Goal: Transaction & Acquisition: Purchase product/service

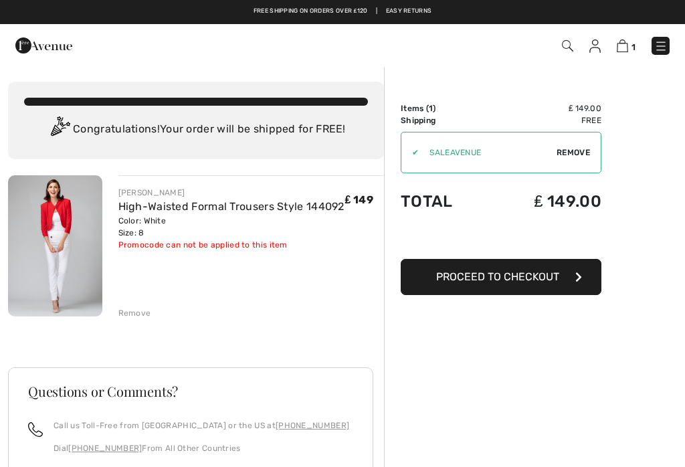
click at [506, 277] on span "Proceed to Checkout" at bounding box center [497, 276] width 123 height 13
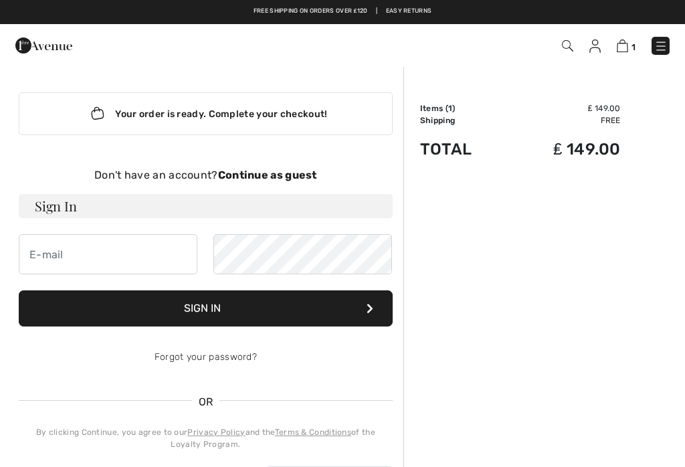
click at [279, 179] on strong "Continue as guest" at bounding box center [267, 175] width 99 height 13
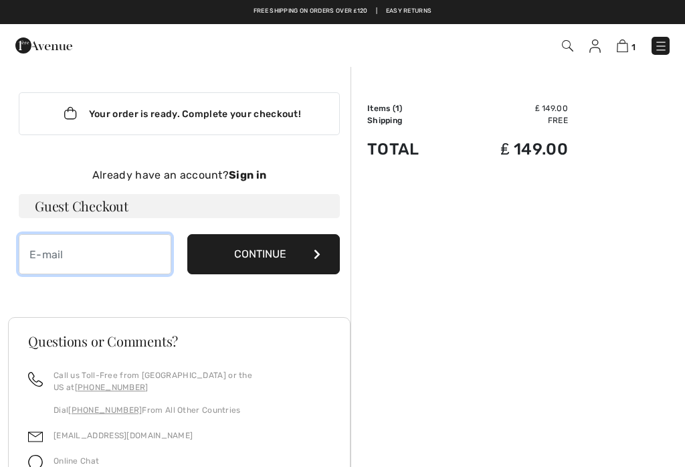
click at [80, 254] on input "email" at bounding box center [95, 254] width 152 height 40
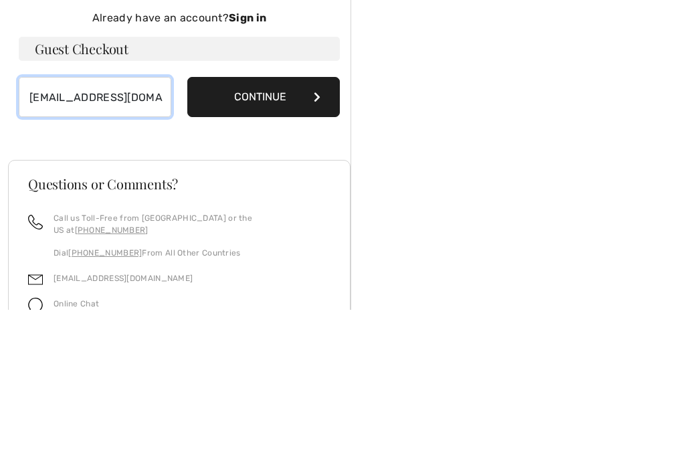
type input "[EMAIL_ADDRESS][DOMAIN_NAME]"
click at [267, 234] on button "Continue" at bounding box center [263, 254] width 152 height 40
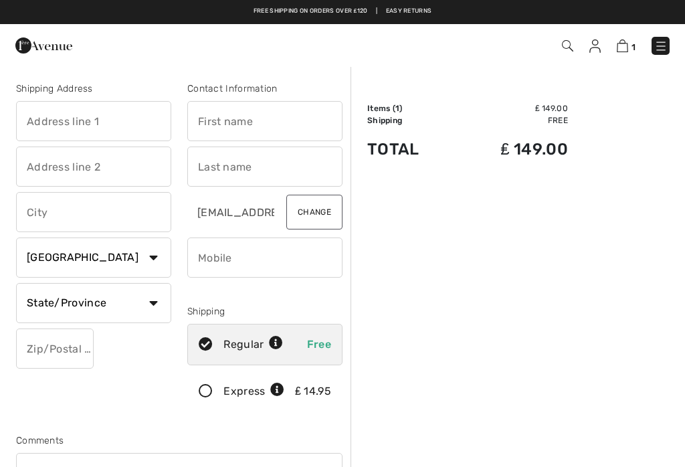
click at [106, 117] on input "text" at bounding box center [93, 121] width 155 height 40
type input "[STREET_ADDRESS]"
click at [239, 122] on input "text" at bounding box center [264, 121] width 155 height 40
type input "[PERSON_NAME]"
click at [114, 167] on input "text" at bounding box center [93, 166] width 155 height 40
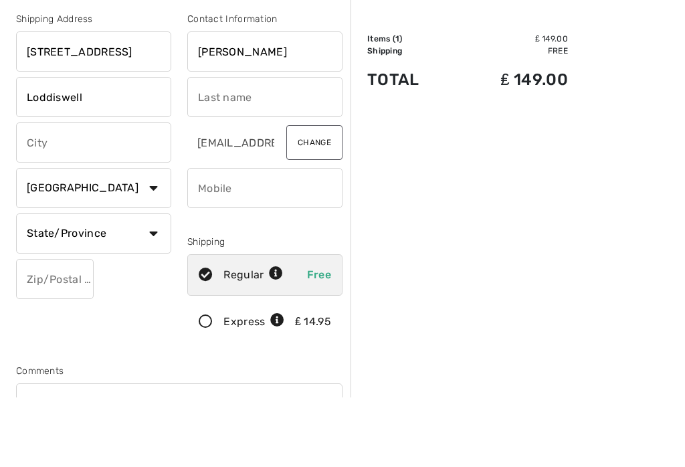
type input "Loddiswell"
click at [243, 146] on input "text" at bounding box center [264, 166] width 155 height 40
type input "Caddick"
click at [66, 192] on input "text" at bounding box center [93, 212] width 155 height 40
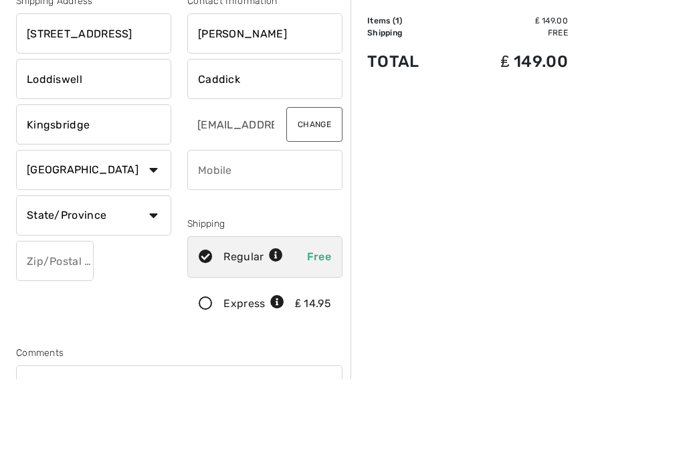
type input "Kingsbridge"
click at [151, 237] on select "Country Canada United States Afghanistan Aland Islands Albania Algeria American…" at bounding box center [93, 257] width 155 height 40
select select "GB"
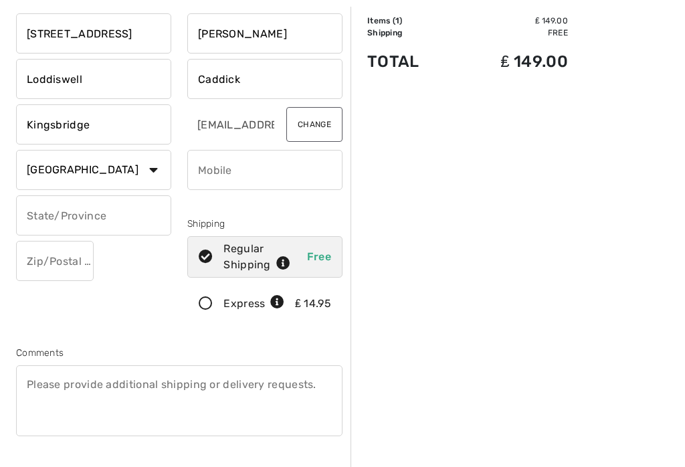
click at [76, 213] on input "text" at bounding box center [93, 215] width 155 height 40
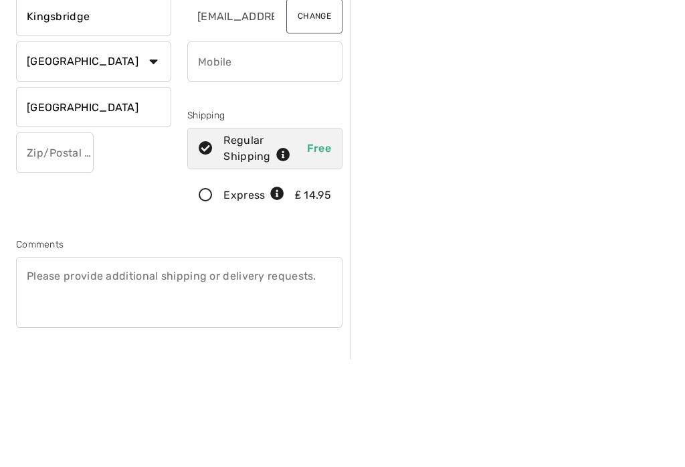
type input "[GEOGRAPHIC_DATA]"
click at [64, 241] on input "text" at bounding box center [55, 261] width 78 height 40
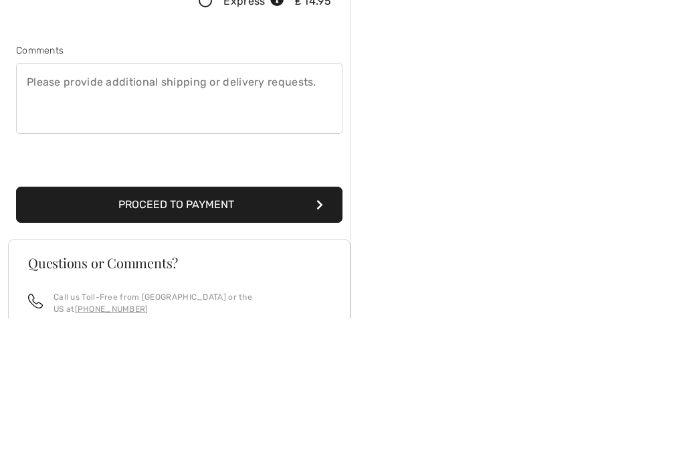
scroll to position [187, 0]
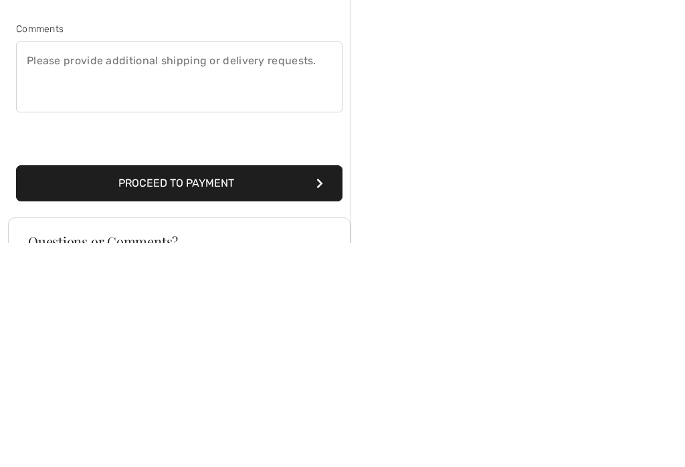
type input "TQ74BZ"
click at [197, 390] on button "Proceed to Payment" at bounding box center [179, 408] width 326 height 36
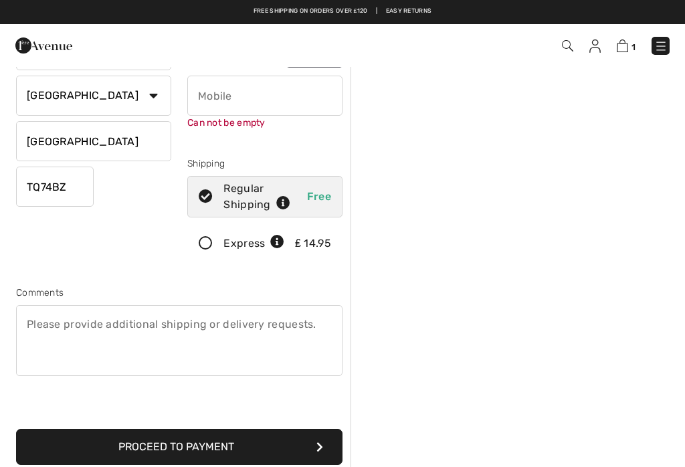
scroll to position [141, 0]
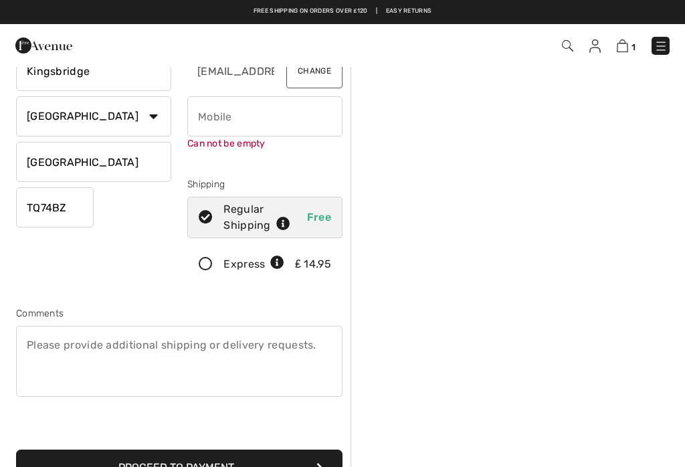
click at [219, 118] on input "phone" at bounding box center [264, 116] width 155 height 40
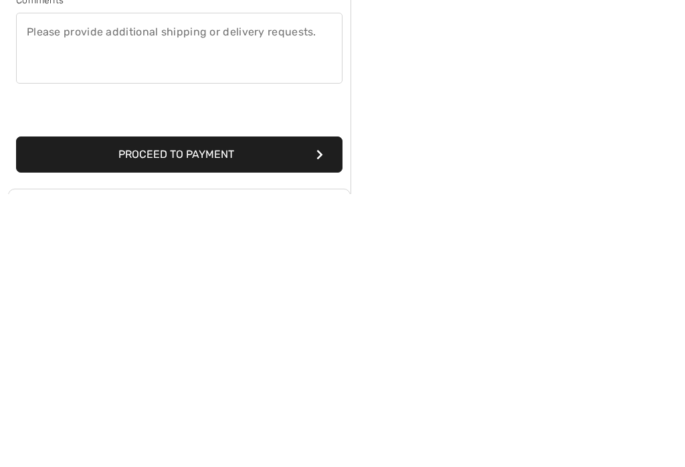
type input "07702302651"
click at [189, 409] on button "Proceed to Payment" at bounding box center [179, 427] width 326 height 36
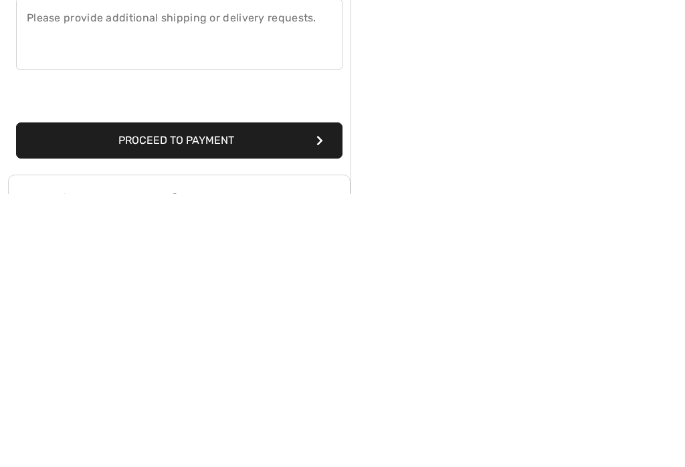
scroll to position [447, 0]
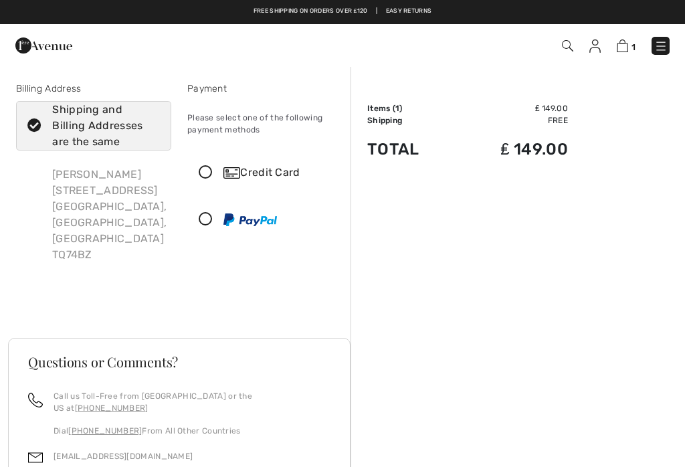
click at [209, 172] on icon at bounding box center [205, 173] width 35 height 14
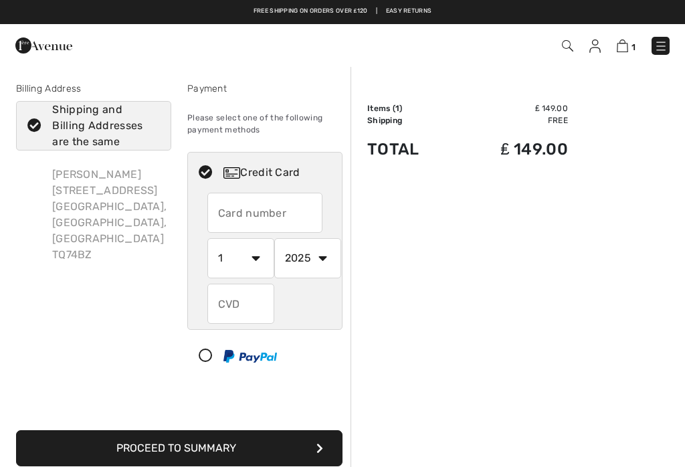
click at [237, 212] on input "text" at bounding box center [265, 213] width 116 height 40
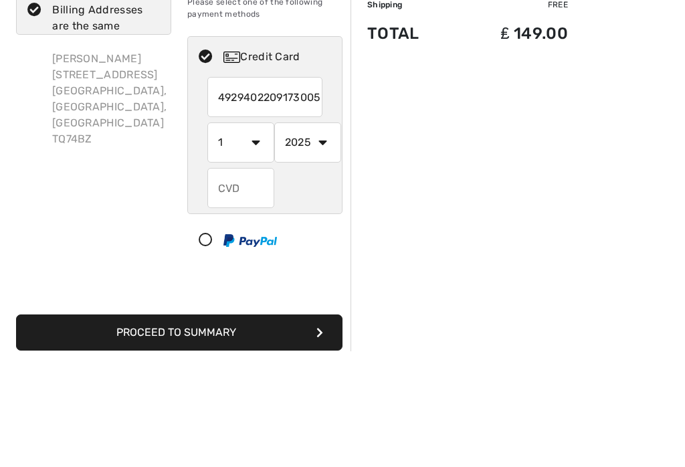
type input "4929402209173005"
click at [255, 238] on select "1 2 3 4 5 6 7 8 9 10 11 12" at bounding box center [240, 258] width 67 height 40
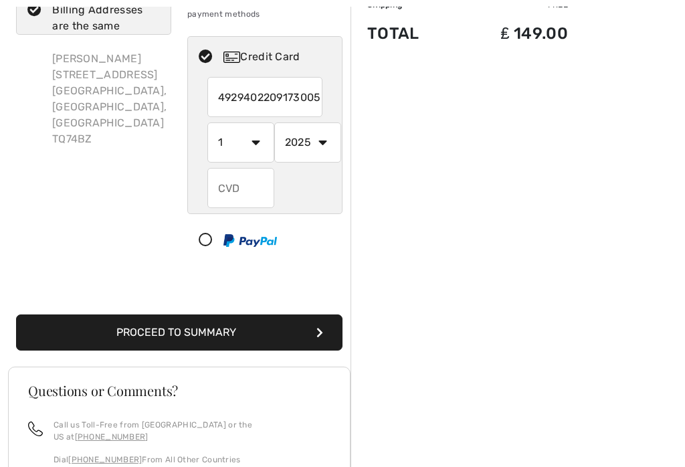
select select "10"
click at [326, 141] on select "2025 2026 2027 2028 2029 2030 2031 2032 2033 2034 2035" at bounding box center [307, 142] width 67 height 40
select select "2029"
click at [235, 182] on input "text" at bounding box center [240, 188] width 67 height 40
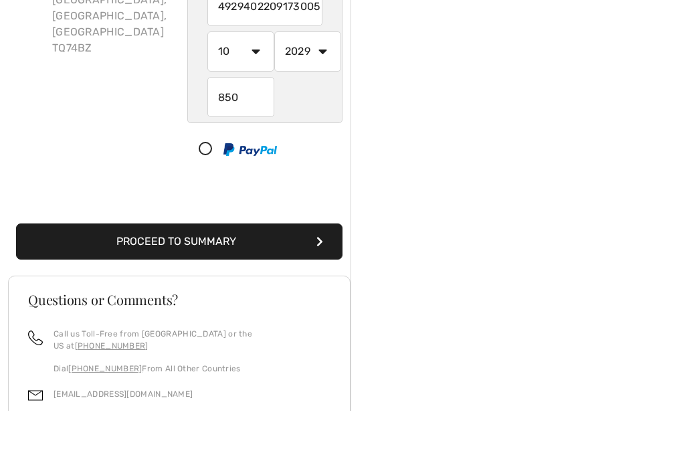
scroll to position [150, 0]
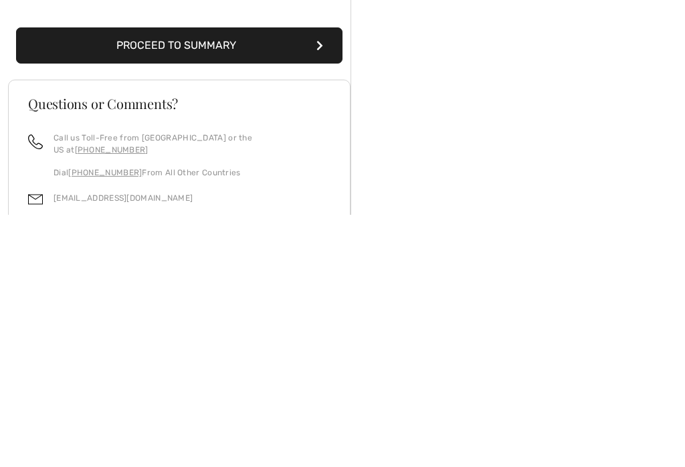
type input "850"
click at [183, 280] on button "Proceed to Summary" at bounding box center [179, 298] width 326 height 36
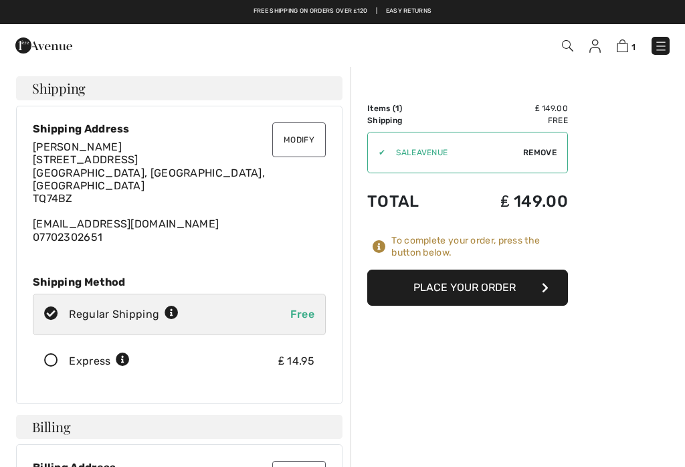
click at [473, 285] on button "Place Your Order" at bounding box center [467, 287] width 201 height 36
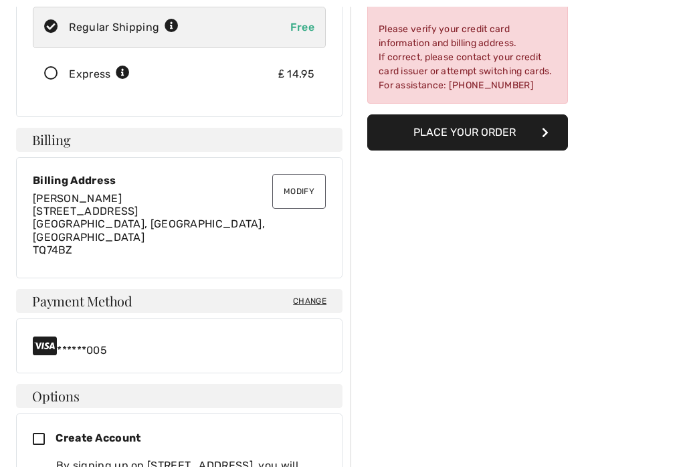
scroll to position [287, 0]
click at [144, 335] on div "******005" at bounding box center [179, 345] width 293 height 21
click at [317, 295] on span "Change" at bounding box center [309, 301] width 33 height 12
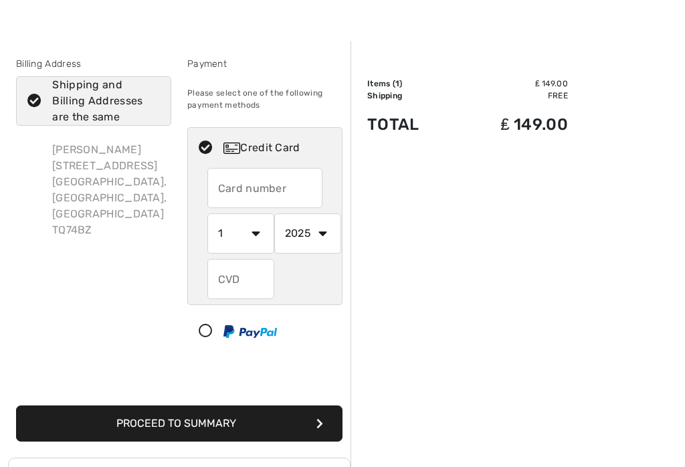
click at [245, 195] on input "text" at bounding box center [265, 188] width 116 height 40
radio input "true"
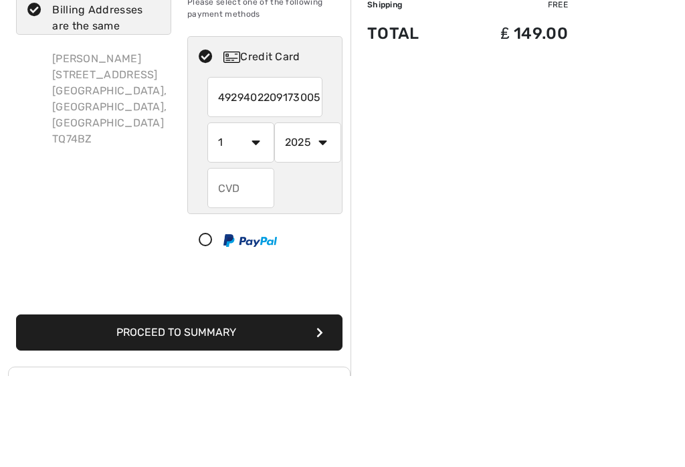
type input "4929402209173005"
click at [258, 213] on select "1 2 3 4 5 6 7 8 9 10 11 12" at bounding box center [240, 233] width 67 height 40
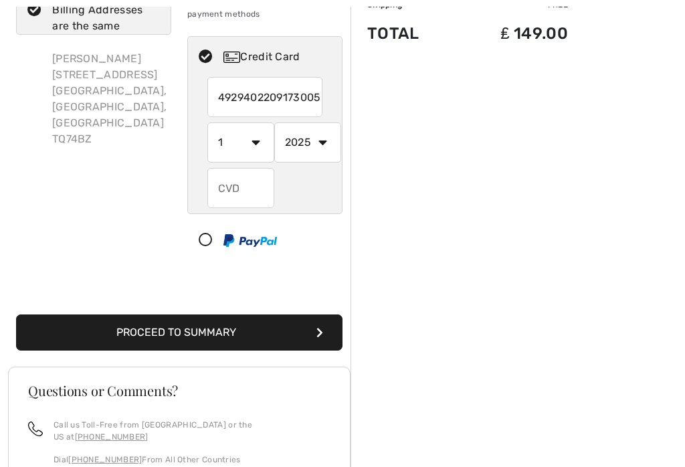
click at [314, 92] on input "4929402209173005" at bounding box center [265, 97] width 116 height 40
radio input "true"
type input "[CREDIT_CARD_NUMBER]"
click at [254, 144] on select "1 2 3 4 5 6 7 8 9 10 11 12" at bounding box center [240, 142] width 67 height 40
radio input "true"
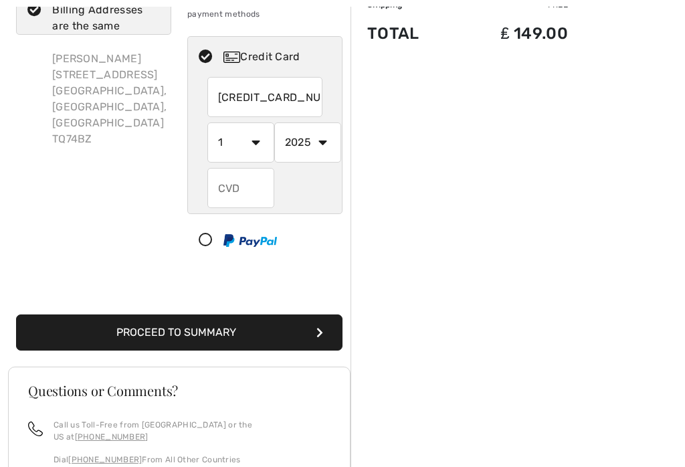
select select "10"
click at [327, 144] on select "2025 2026 2027 2028 2029 2030 2031 2032 2033 2034 2035" at bounding box center [307, 142] width 67 height 40
radio input "true"
select select "2029"
click at [237, 188] on input "text" at bounding box center [240, 188] width 67 height 40
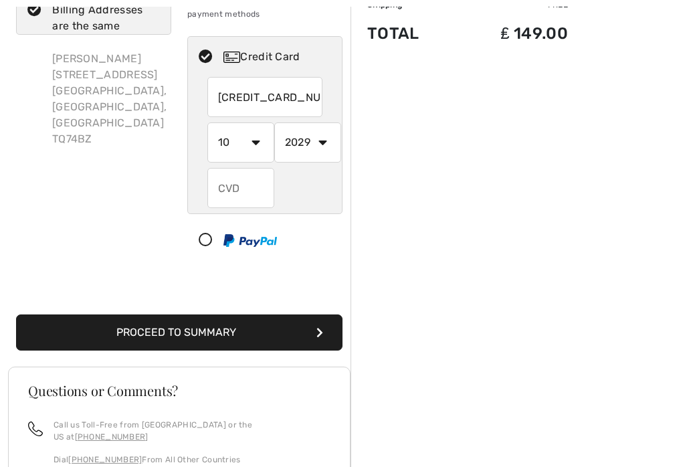
radio input "true"
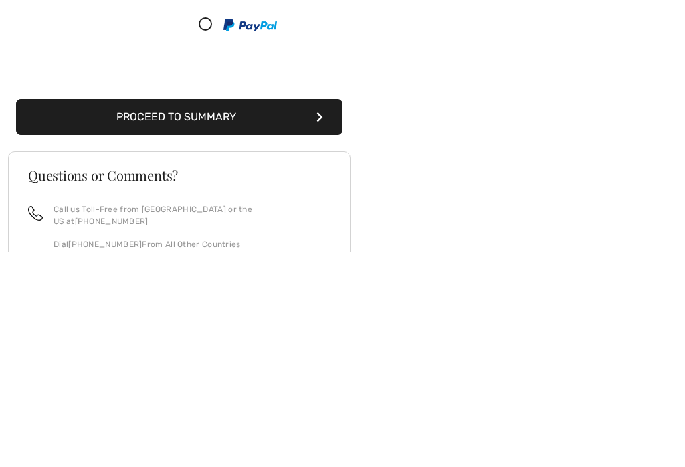
type input "850"
click at [217, 314] on button "Proceed to Summary" at bounding box center [179, 332] width 326 height 36
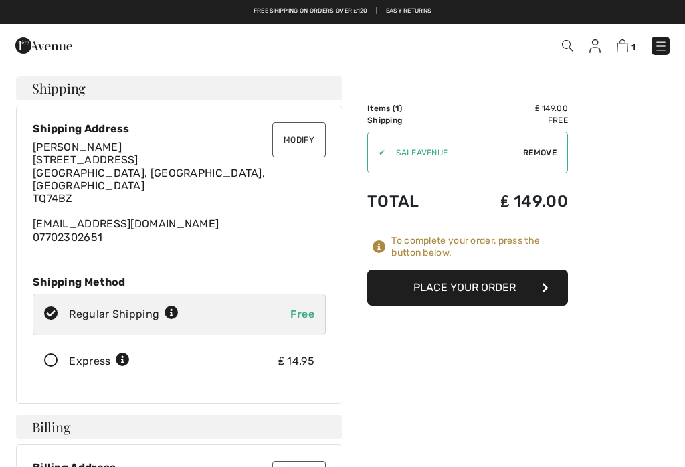
click at [471, 289] on button "Place Your Order" at bounding box center [467, 287] width 201 height 36
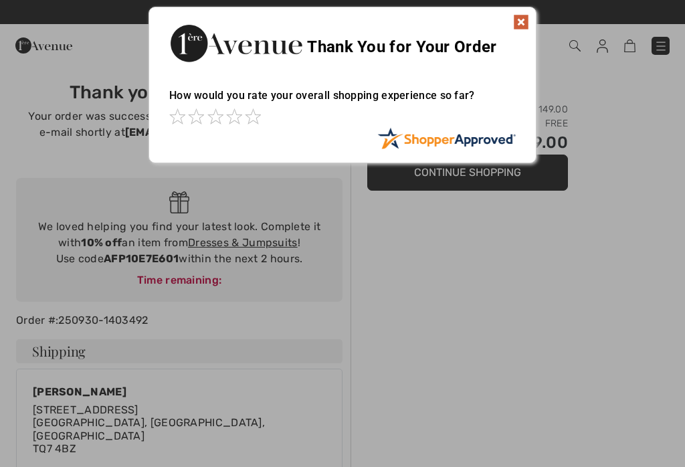
click at [516, 23] on img at bounding box center [521, 22] width 16 height 16
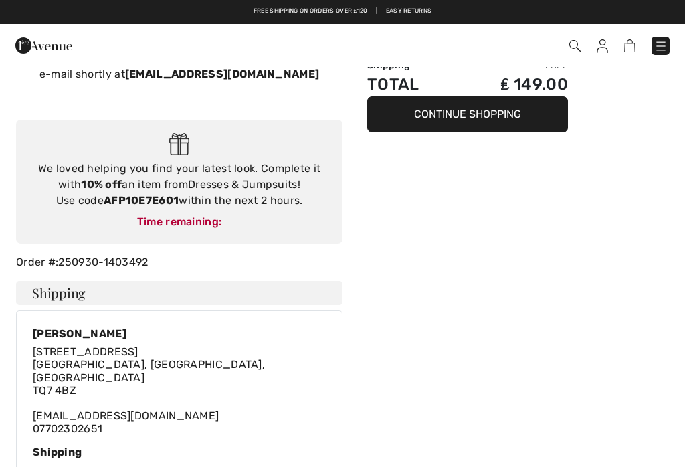
scroll to position [58, 0]
